Goal: Task Accomplishment & Management: Use online tool/utility

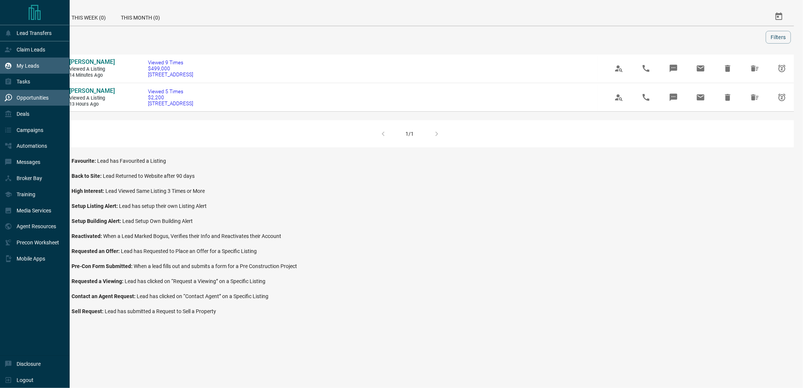
click at [22, 62] on div "My Leads" at bounding box center [22, 65] width 35 height 12
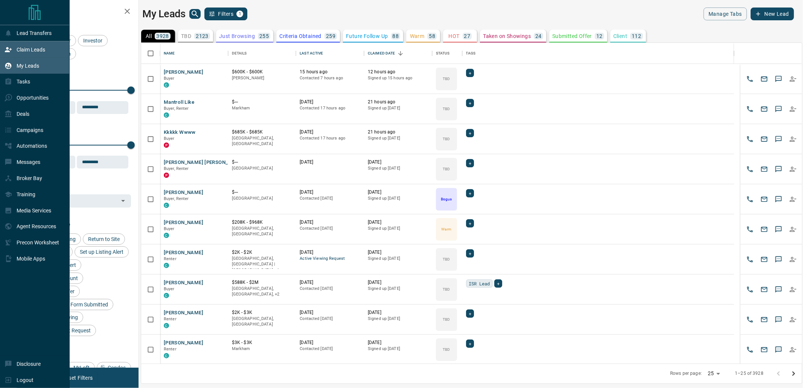
scroll to position [314, 654]
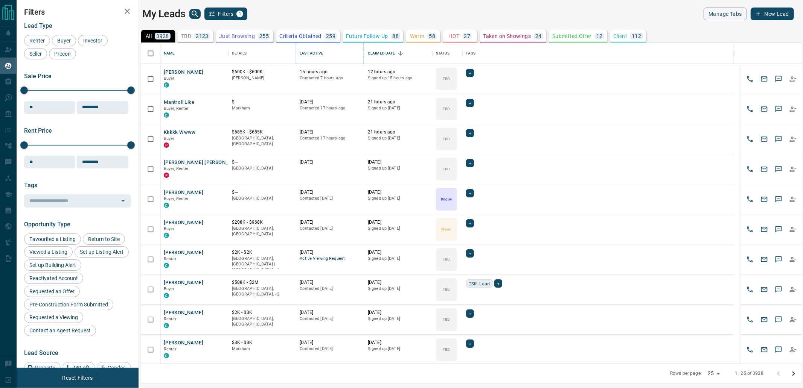
click at [334, 58] on div "Last Active" at bounding box center [330, 53] width 61 height 21
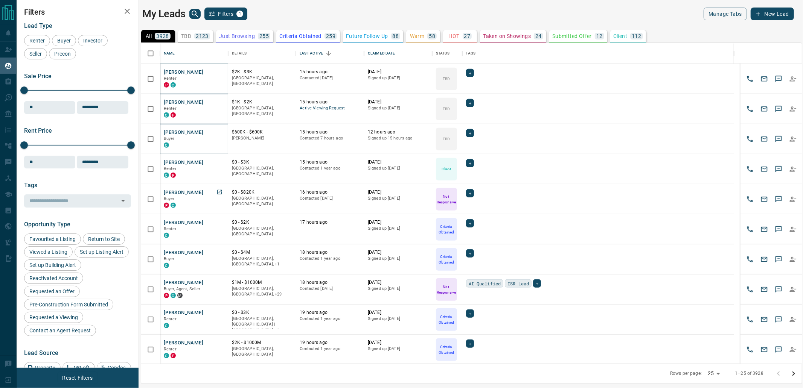
scroll to position [452, 0]
click at [791, 373] on icon "Go to next page" at bounding box center [793, 374] width 9 height 9
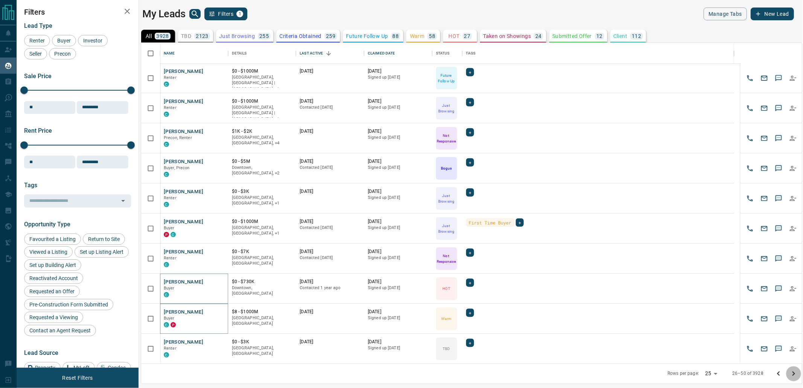
drag, startPoint x: 794, startPoint y: 372, endPoint x: 706, endPoint y: 65, distance: 319.3
click at [795, 372] on icon "Go to next page" at bounding box center [793, 374] width 9 height 9
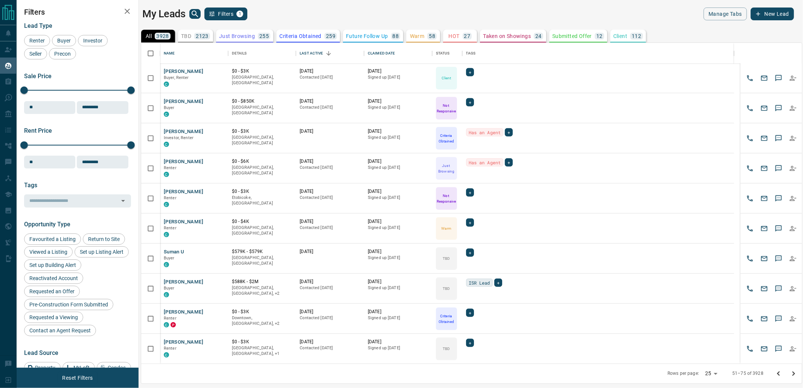
click at [196, 13] on icon "search button" at bounding box center [195, 14] width 6 height 6
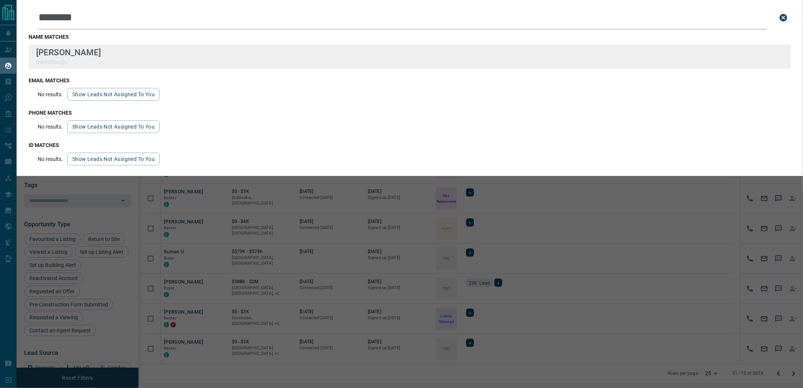
type input "********"
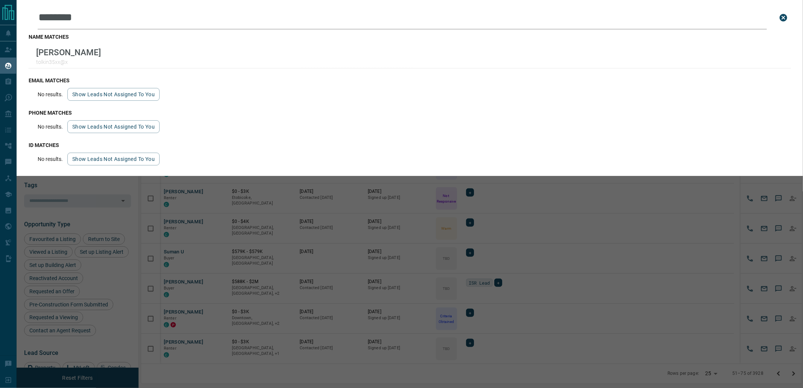
click at [303, 197] on div "Leads Search Bar ******** Search for a lead by name, email, phone, or id name m…" at bounding box center [418, 194] width 803 height 388
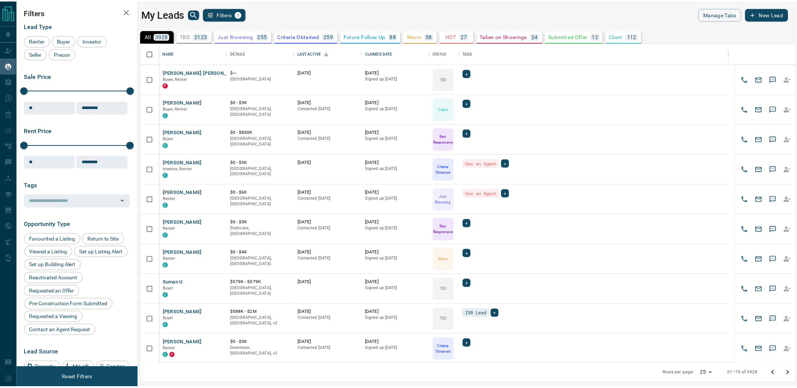
scroll to position [369, 0]
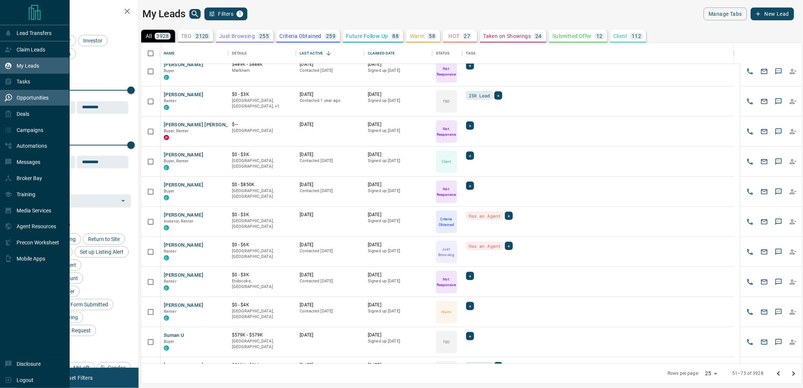
click at [6, 97] on icon at bounding box center [9, 98] width 8 height 8
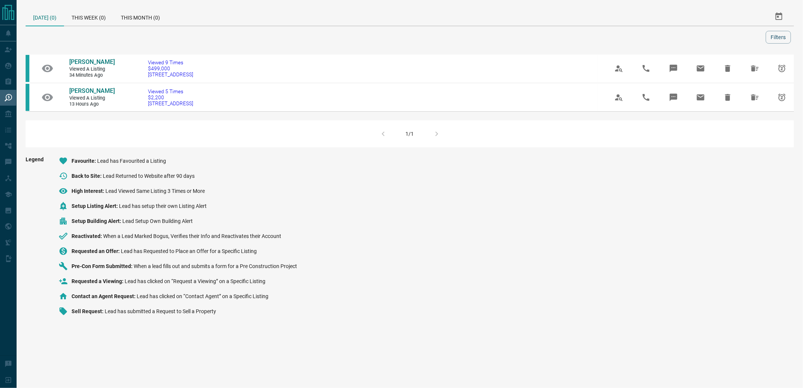
click at [110, 28] on div "[DATE] (0) This Week (0) This Month (0) Filters" at bounding box center [410, 26] width 768 height 36
click at [110, 16] on div "This Week (0)" at bounding box center [88, 17] width 49 height 18
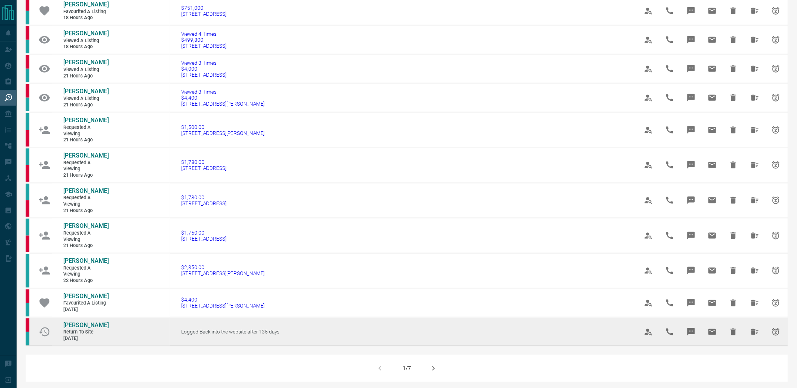
scroll to position [512, 0]
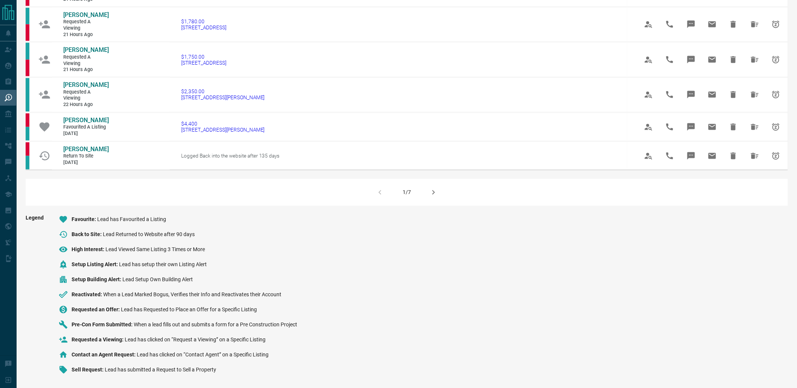
click at [425, 192] on button "button" at bounding box center [433, 193] width 18 height 18
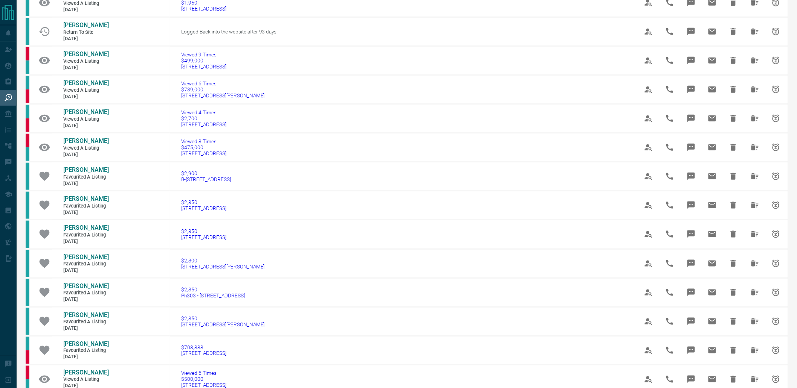
scroll to position [460, 0]
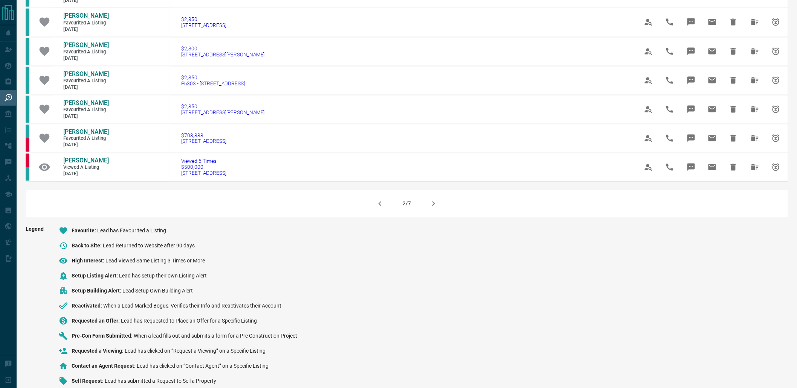
click at [381, 200] on icon "button" at bounding box center [379, 204] width 9 height 9
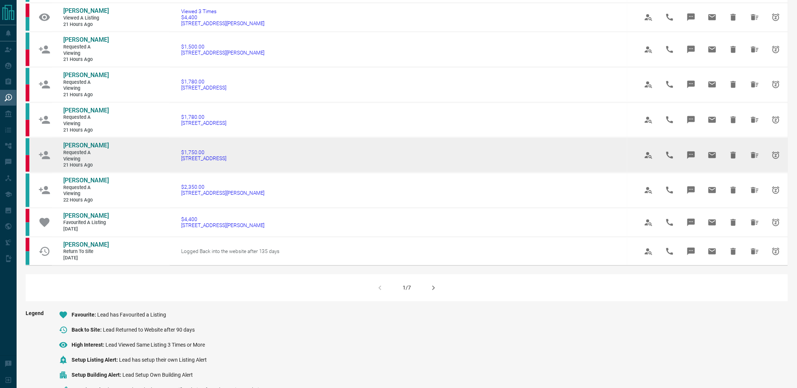
scroll to position [418, 0]
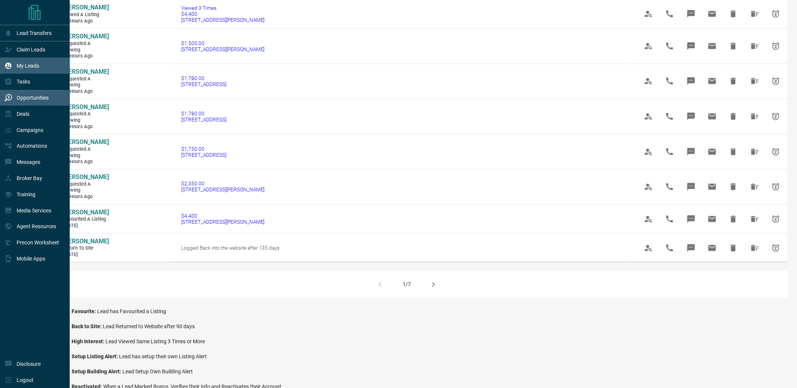
click at [11, 58] on div "My Leads" at bounding box center [35, 66] width 70 height 16
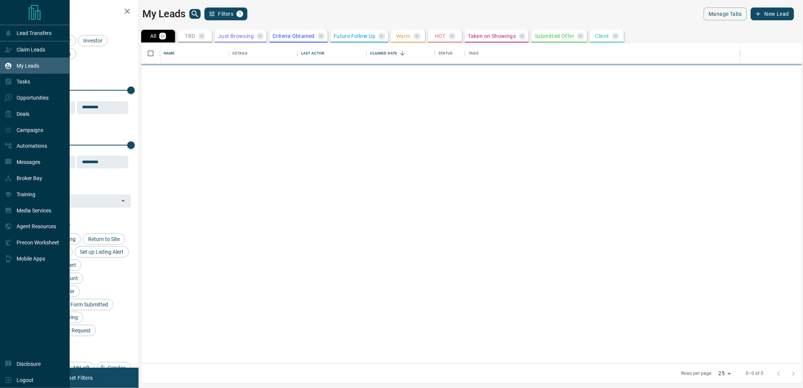
scroll to position [314, 654]
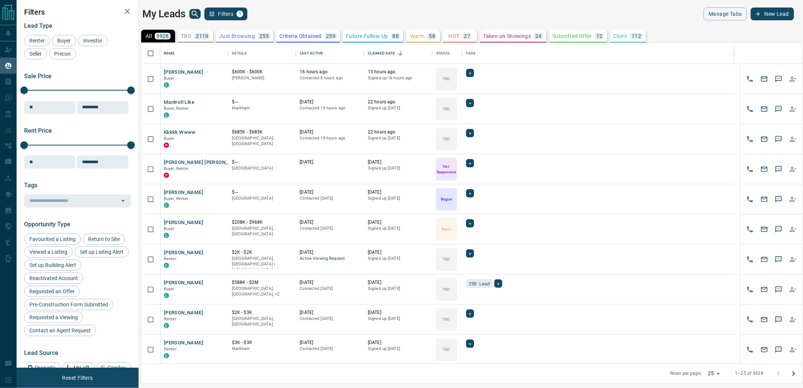
click at [196, 12] on icon "search button" at bounding box center [194, 13] width 9 height 9
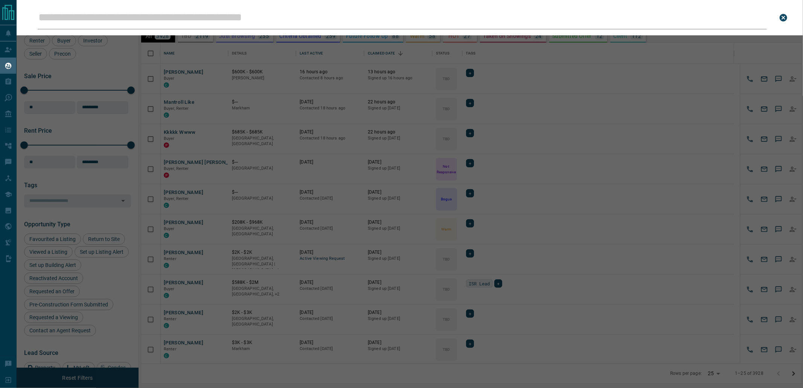
click at [207, 24] on input "Leads Search Bar" at bounding box center [402, 17] width 729 height 23
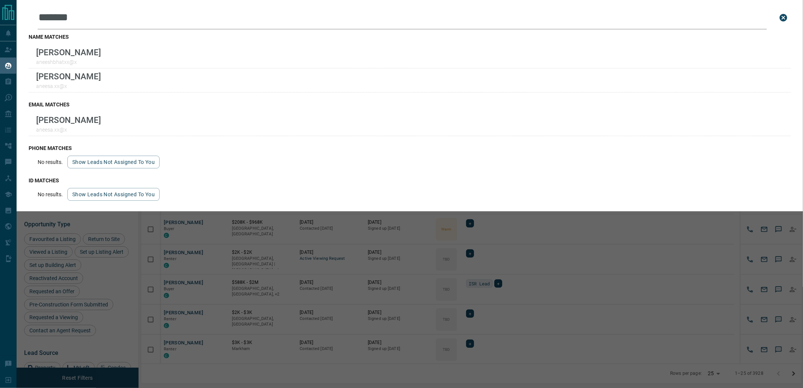
click at [274, 36] on h3 "name matches" at bounding box center [410, 37] width 762 height 6
click at [117, 11] on input "******" at bounding box center [402, 17] width 729 height 23
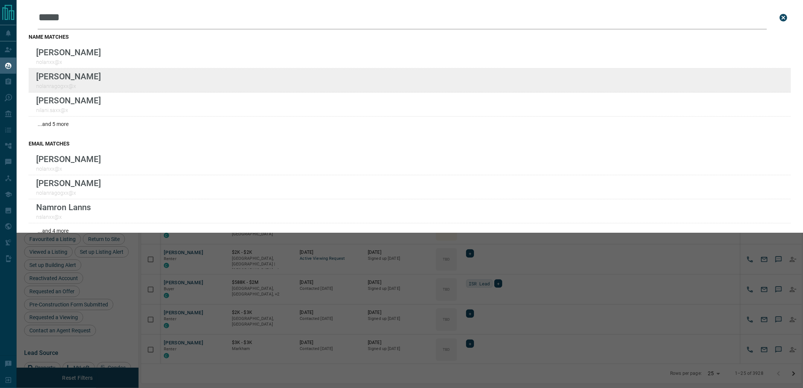
type input "*****"
